Goal: Transaction & Acquisition: Purchase product/service

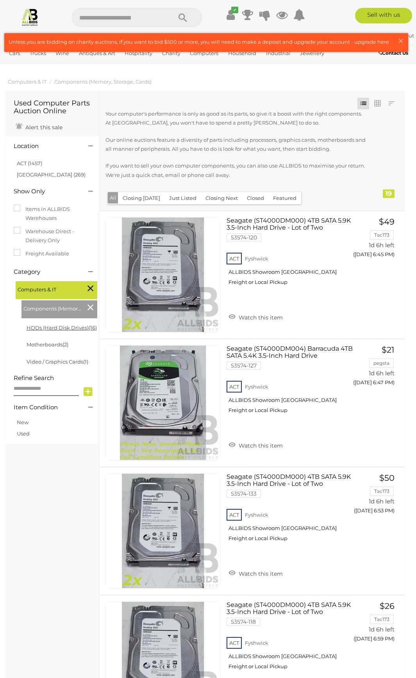
click at [50, 327] on link "HDDs (Hard Disk Drives) (16)" at bounding box center [62, 328] width 70 height 6
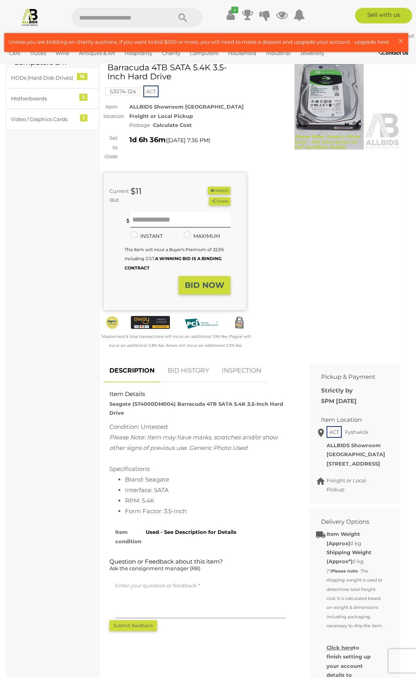
scroll to position [78, 0]
